Goal: Task Accomplishment & Management: Manage account settings

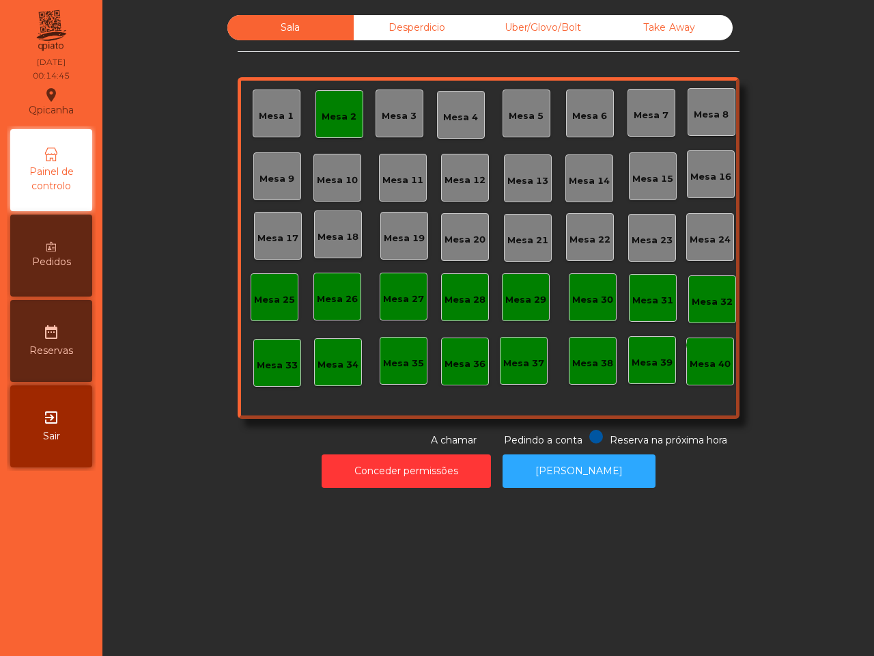
drag, startPoint x: 0, startPoint y: 0, endPoint x: 294, endPoint y: 287, distance: 411.4
click at [294, 287] on div "Mesa 1 Mesa 2 Mesa 3 Mesa 4 Mesa 5 [GEOGRAPHIC_DATA] 7 Mesa 8 [GEOGRAPHIC_DATA]…" at bounding box center [489, 247] width 502 height 341
click at [407, 468] on button "Conceder permissões" at bounding box center [406, 470] width 169 height 33
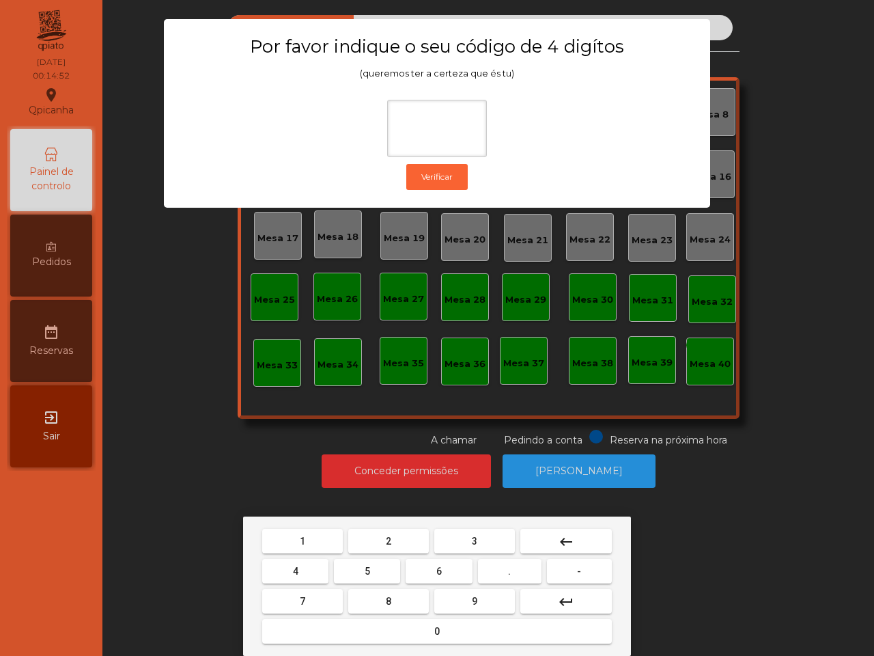
click at [437, 570] on span "6" at bounding box center [438, 570] width 5 height 11
click at [378, 561] on button "5" at bounding box center [367, 571] width 66 height 25
click at [313, 530] on button "1" at bounding box center [302, 541] width 81 height 25
click at [383, 539] on button "2" at bounding box center [388, 541] width 81 height 25
type input "****"
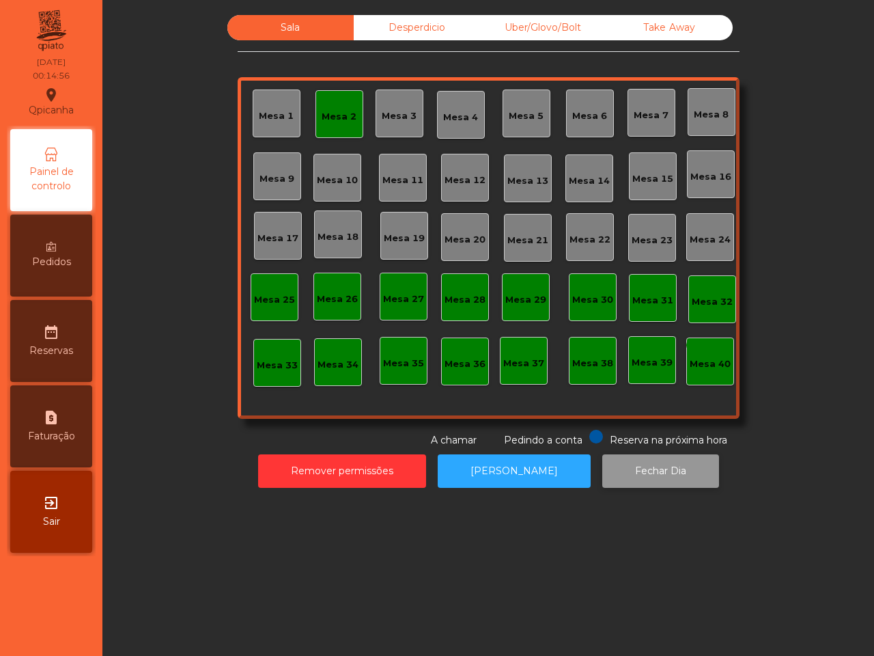
click at [621, 468] on button "Fechar Dia" at bounding box center [660, 470] width 117 height 33
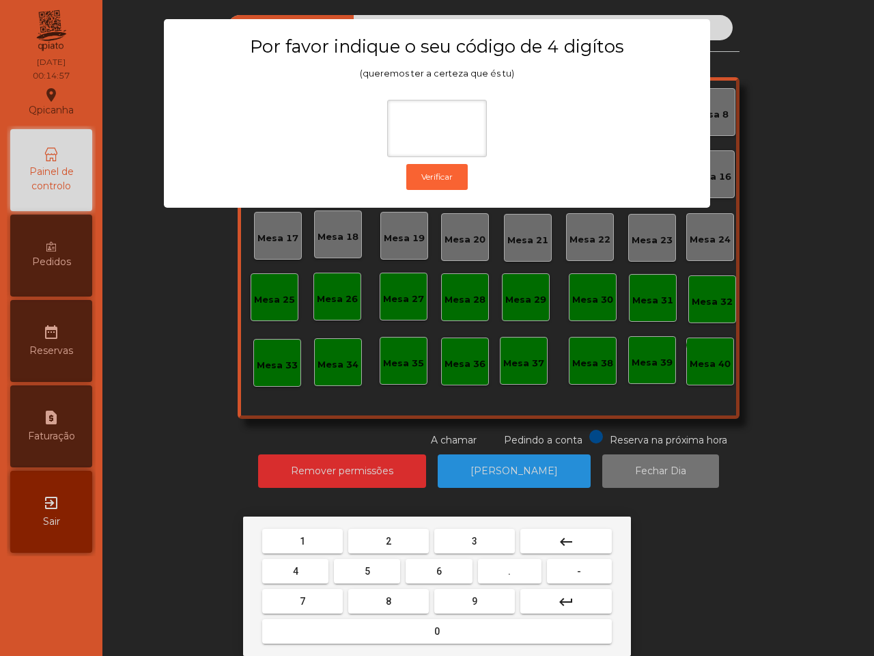
click at [447, 572] on button "6" at bounding box center [439, 571] width 66 height 25
click at [378, 562] on button "5" at bounding box center [367, 571] width 66 height 25
click at [298, 531] on button "1" at bounding box center [302, 541] width 81 height 25
type input "***"
click at [386, 550] on button "2" at bounding box center [388, 541] width 81 height 25
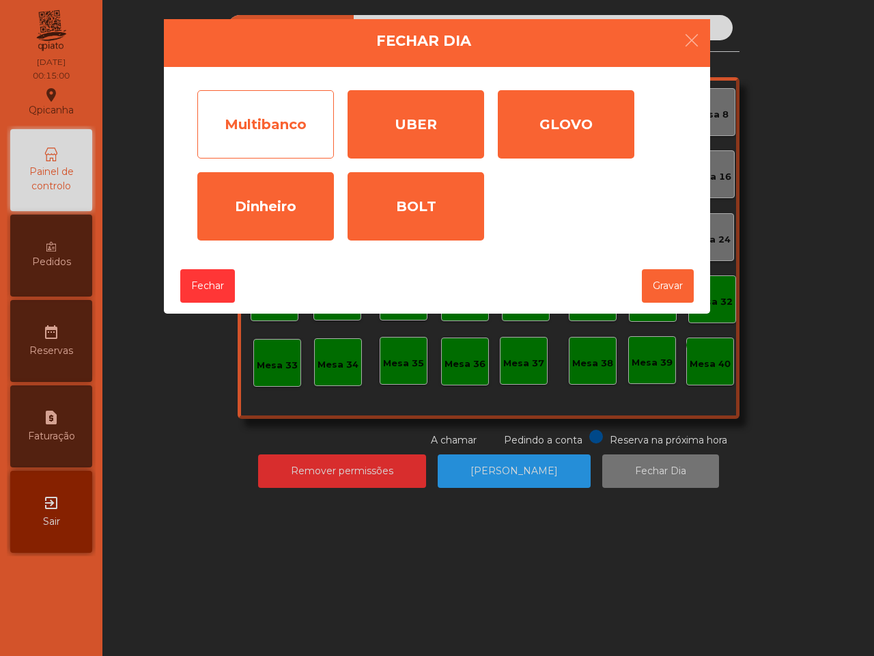
click at [284, 143] on div "Multibanco" at bounding box center [265, 124] width 137 height 68
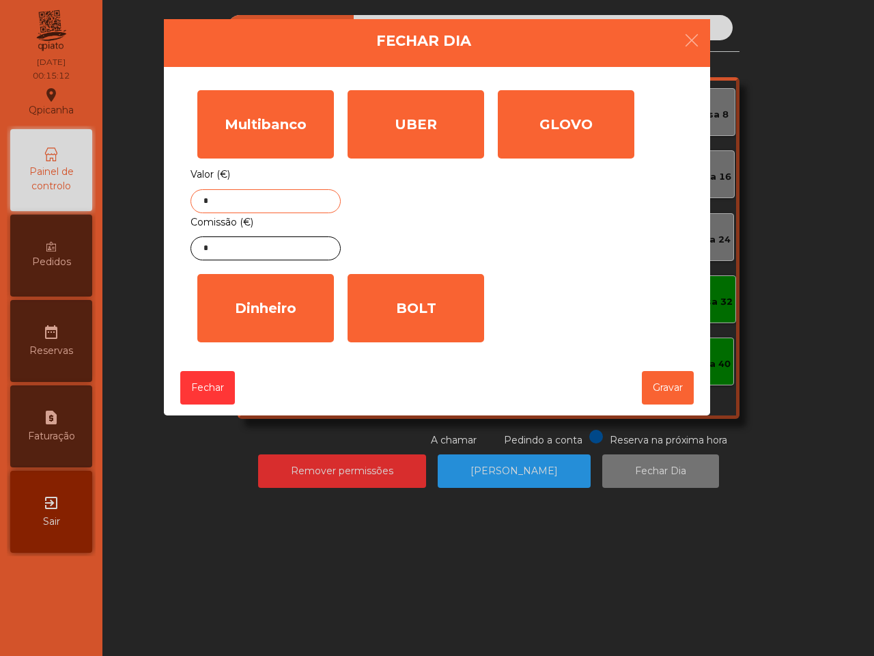
click at [239, 210] on input "*" at bounding box center [266, 201] width 150 height 24
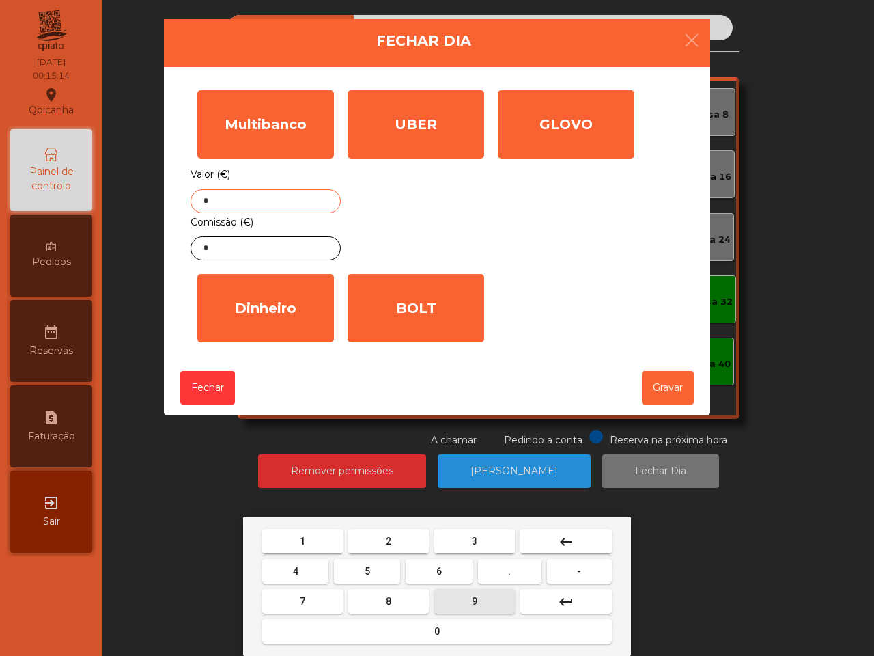
click at [468, 592] on button "9" at bounding box center [474, 601] width 81 height 25
click at [405, 531] on button "2" at bounding box center [388, 541] width 81 height 25
click at [473, 533] on button "3" at bounding box center [474, 541] width 81 height 25
click at [509, 565] on span "." at bounding box center [509, 570] width 3 height 11
click at [298, 567] on button "4" at bounding box center [295, 571] width 66 height 25
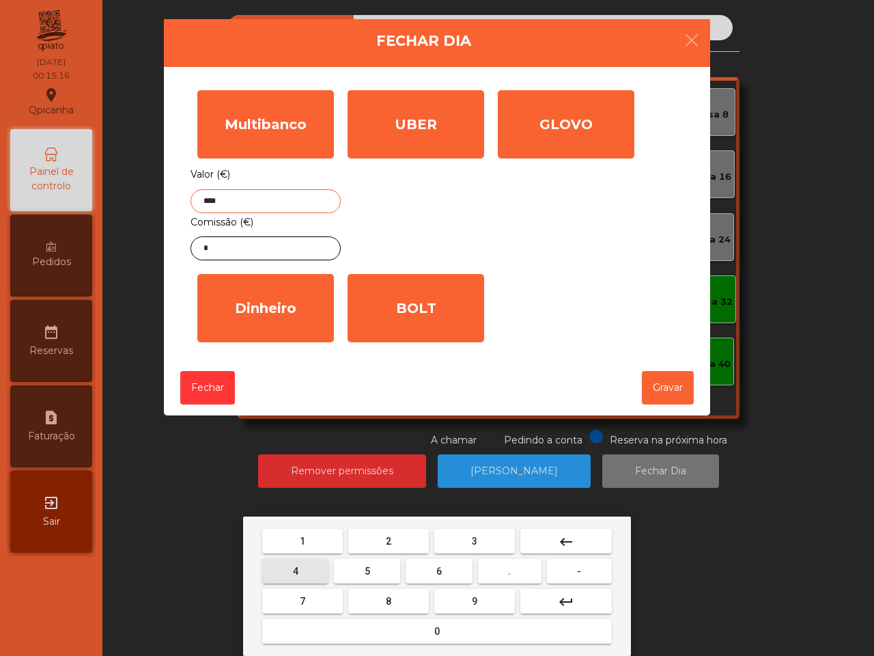
type input "*****"
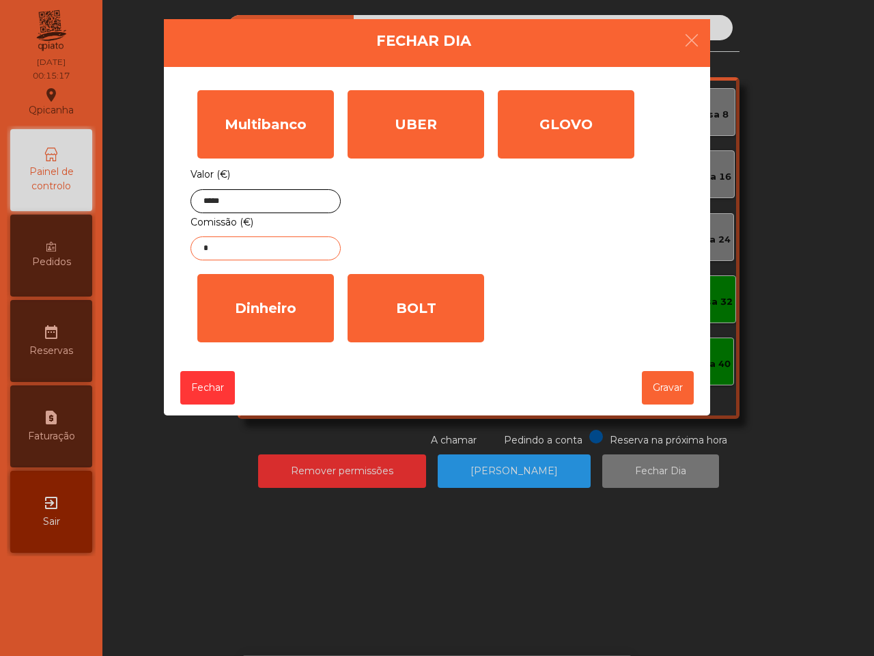
click at [281, 249] on input "*" at bounding box center [266, 248] width 150 height 24
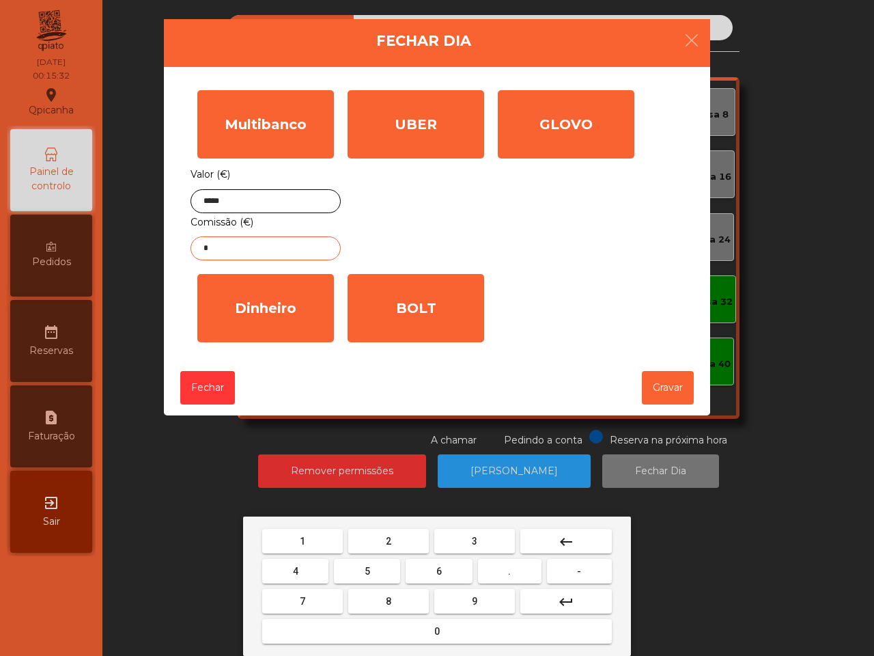
click at [391, 537] on span "2" at bounding box center [388, 540] width 5 height 11
click at [518, 567] on button "." at bounding box center [510, 571] width 64 height 25
click at [318, 544] on button "1" at bounding box center [302, 541] width 81 height 25
type input "****"
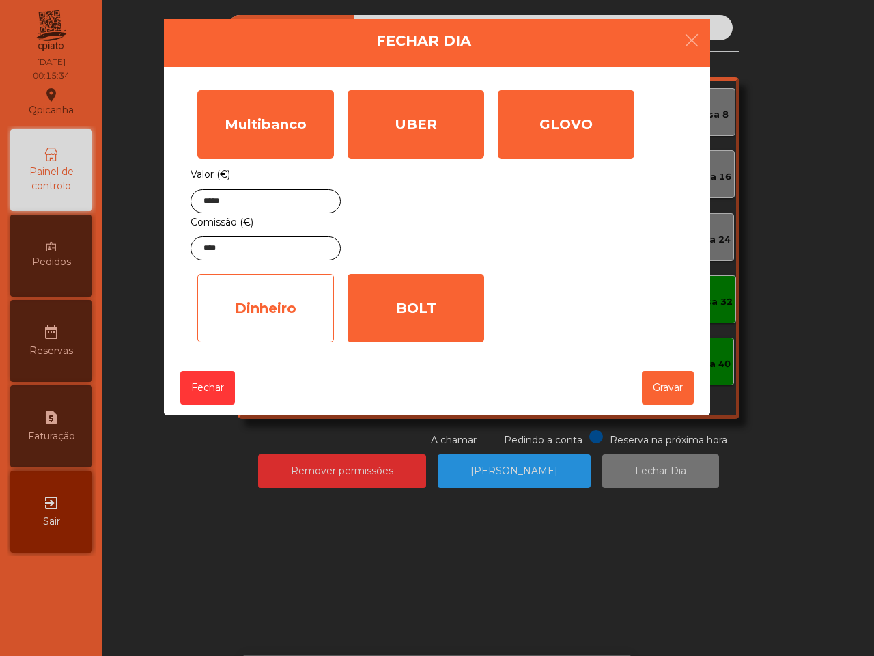
click at [301, 328] on div "Dinheiro" at bounding box center [265, 308] width 137 height 68
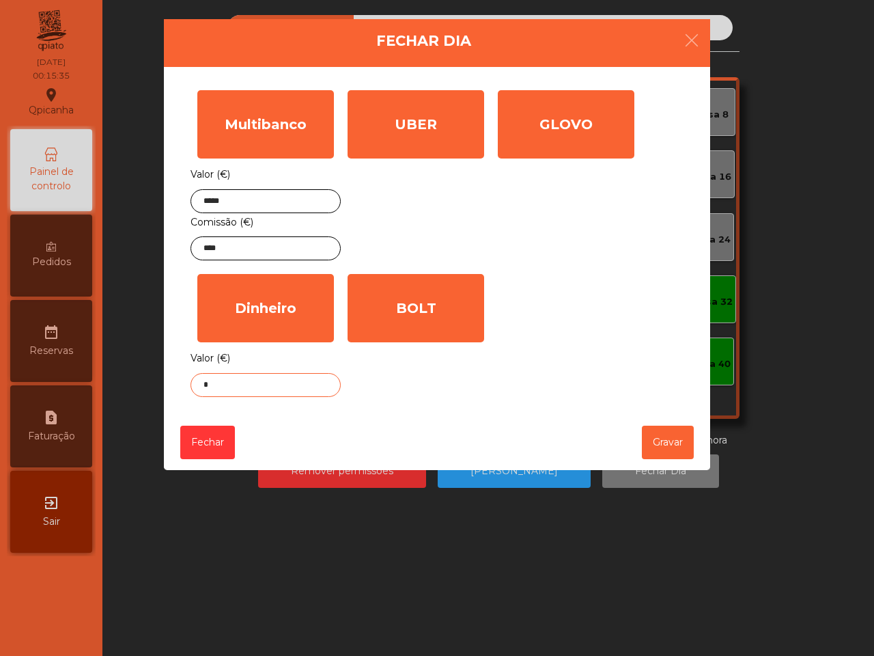
click at [283, 393] on input "*" at bounding box center [266, 385] width 150 height 24
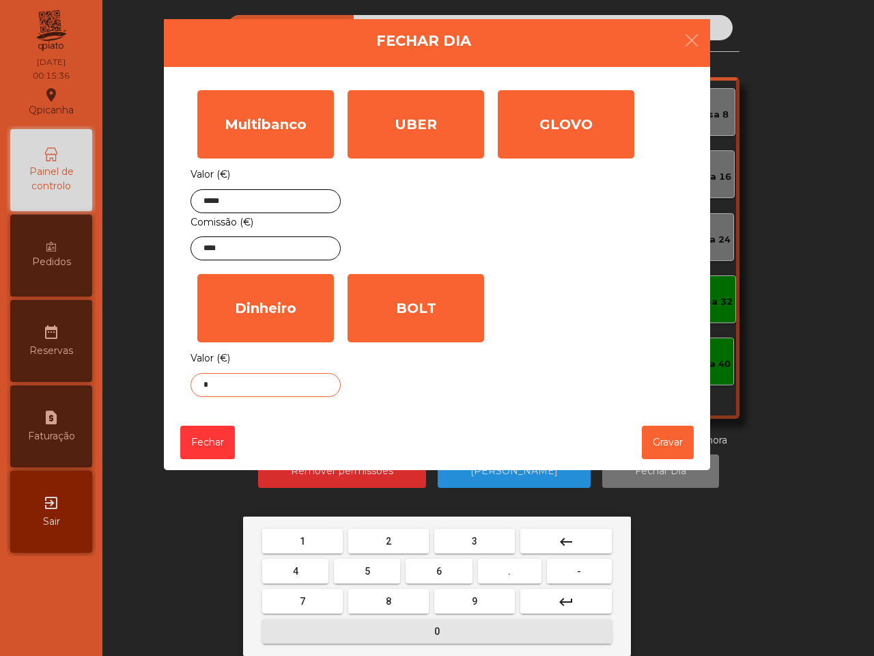
click at [445, 625] on button "0" at bounding box center [437, 631] width 350 height 25
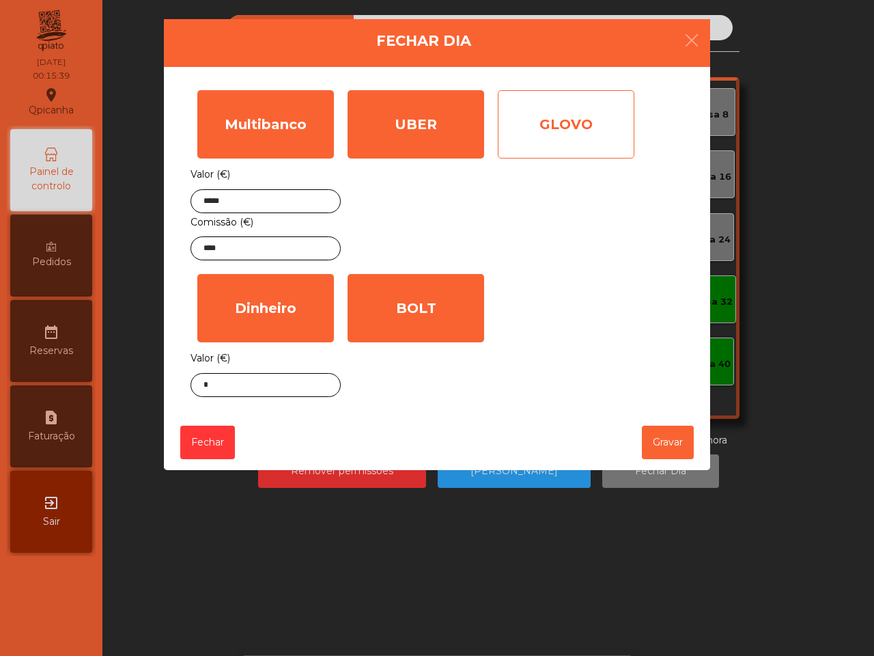
click at [541, 124] on div "GLOVO" at bounding box center [566, 124] width 137 height 68
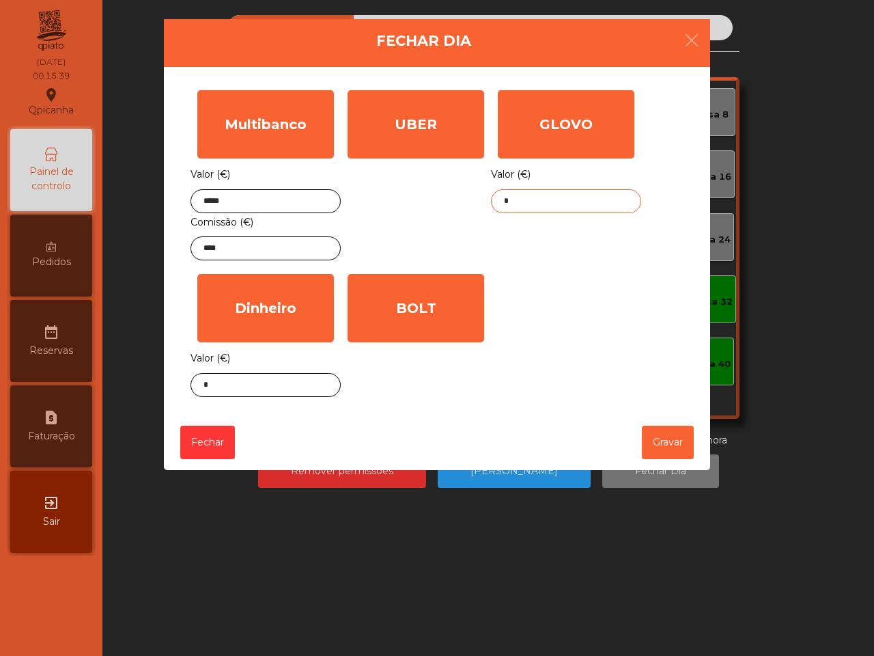
click at [553, 200] on input "*" at bounding box center [566, 201] width 150 height 24
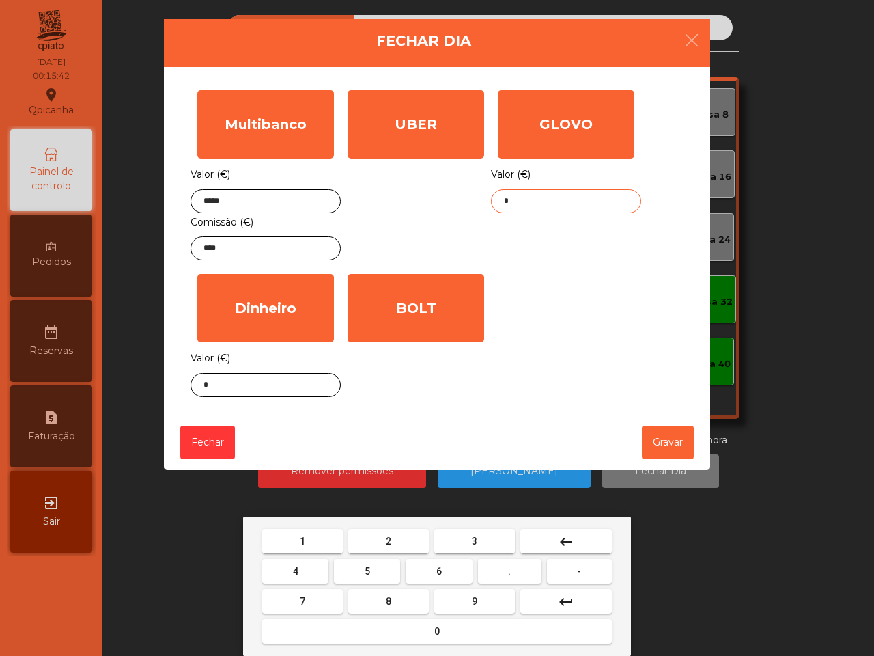
click at [301, 535] on span "1" at bounding box center [302, 540] width 5 height 11
click at [476, 537] on span "3" at bounding box center [474, 540] width 5 height 11
click at [448, 630] on button "0" at bounding box center [437, 631] width 350 height 25
click at [503, 563] on button "." at bounding box center [510, 571] width 64 height 25
click at [305, 598] on button "7" at bounding box center [302, 601] width 81 height 25
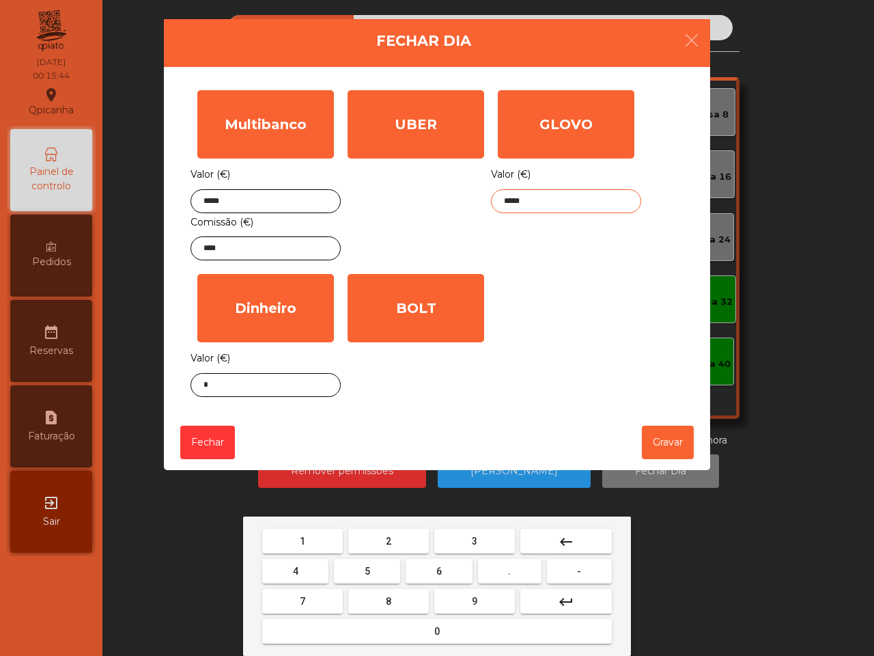
click at [305, 598] on button "7" at bounding box center [302, 601] width 81 height 25
type input "******"
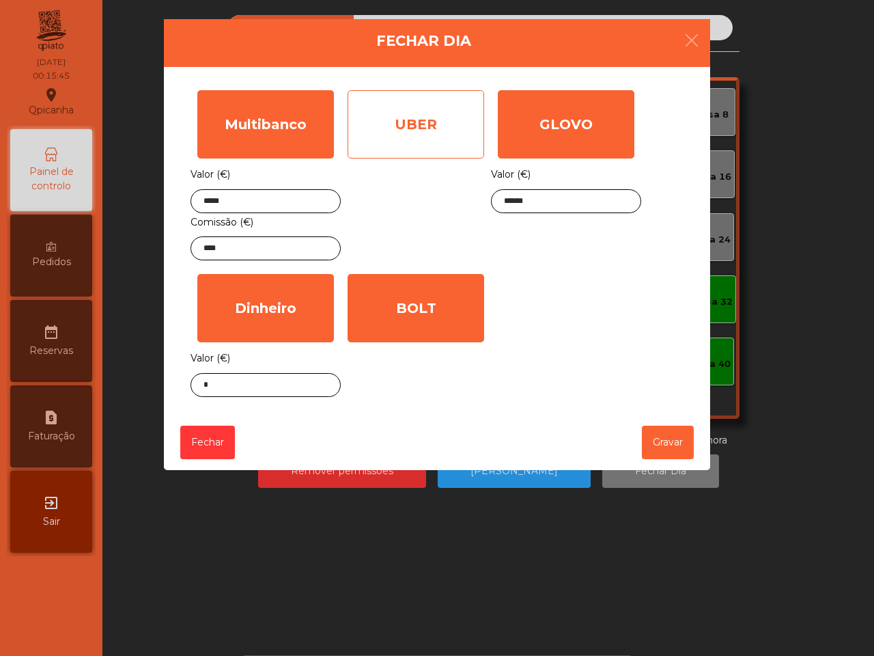
click at [397, 127] on div "UBER" at bounding box center [416, 124] width 137 height 68
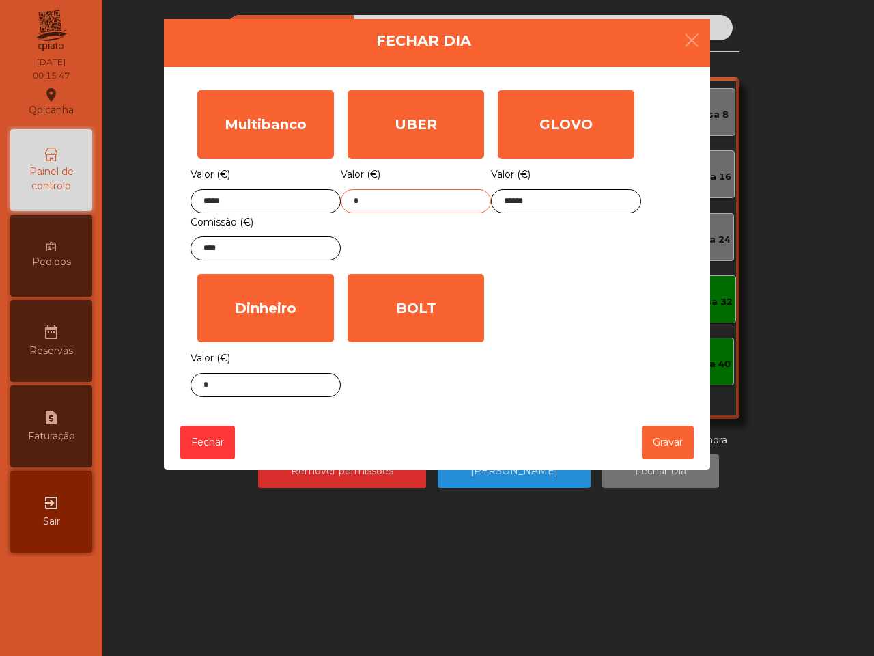
click at [398, 196] on input "*" at bounding box center [416, 201] width 150 height 24
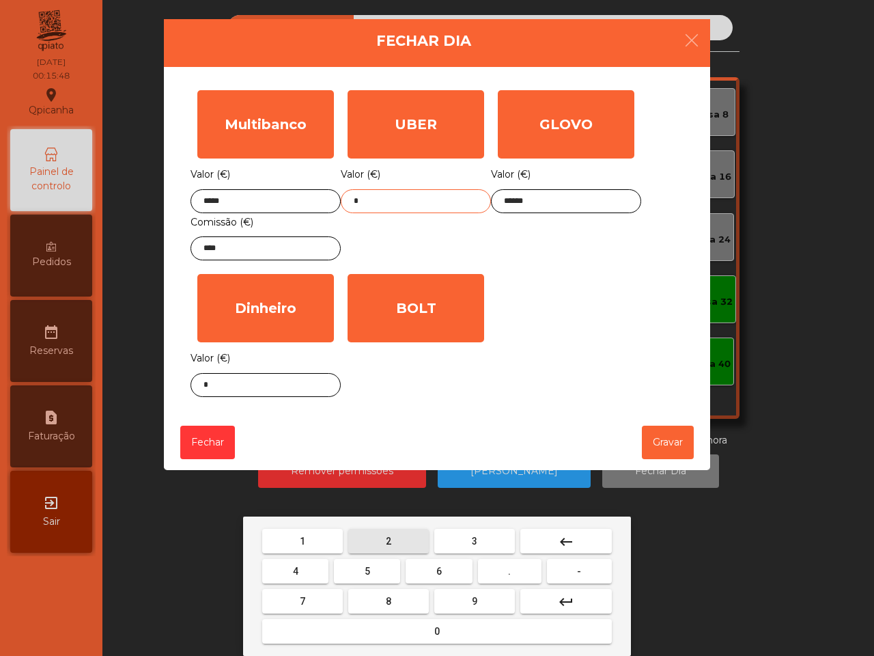
click at [397, 541] on button "2" at bounding box center [388, 541] width 81 height 25
drag, startPoint x: 312, startPoint y: 602, endPoint x: 436, endPoint y: 594, distance: 123.9
click at [313, 602] on button "7" at bounding box center [302, 601] width 81 height 25
click at [504, 571] on button "." at bounding box center [510, 571] width 64 height 25
click at [482, 595] on button "9" at bounding box center [474, 601] width 81 height 25
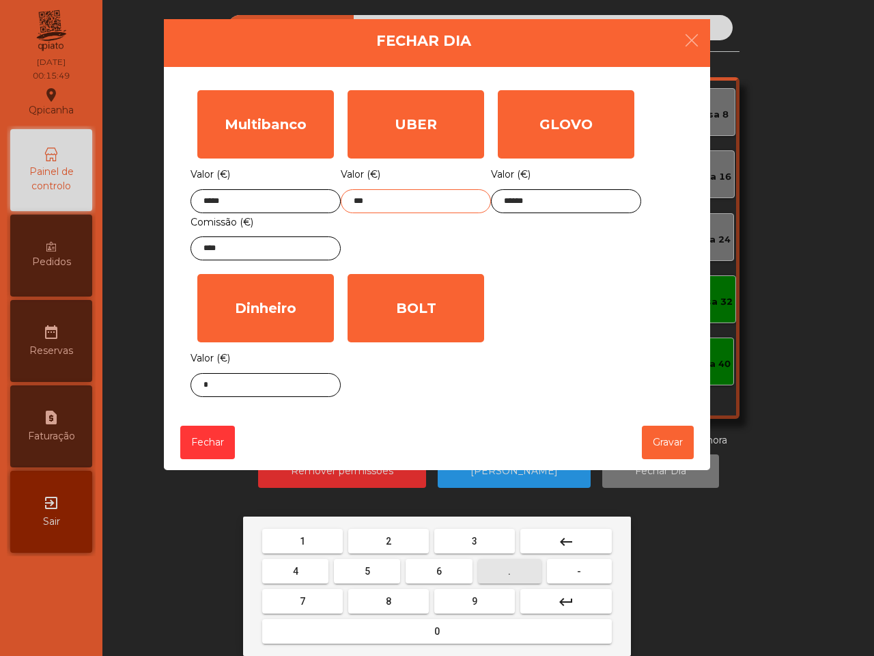
type input "****"
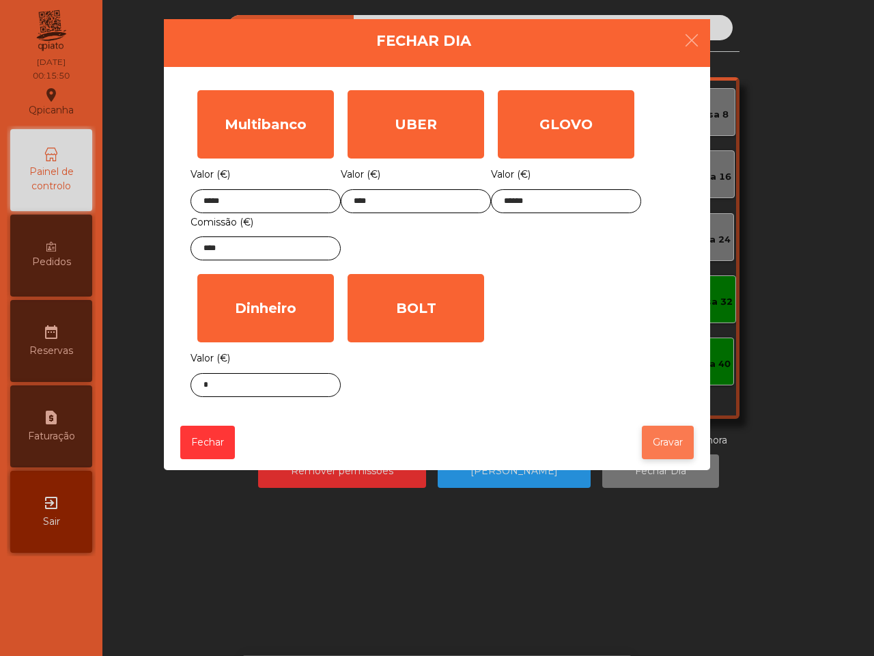
click at [653, 438] on button "Gravar" at bounding box center [668, 441] width 52 height 33
